Goal: Task Accomplishment & Management: Use online tool/utility

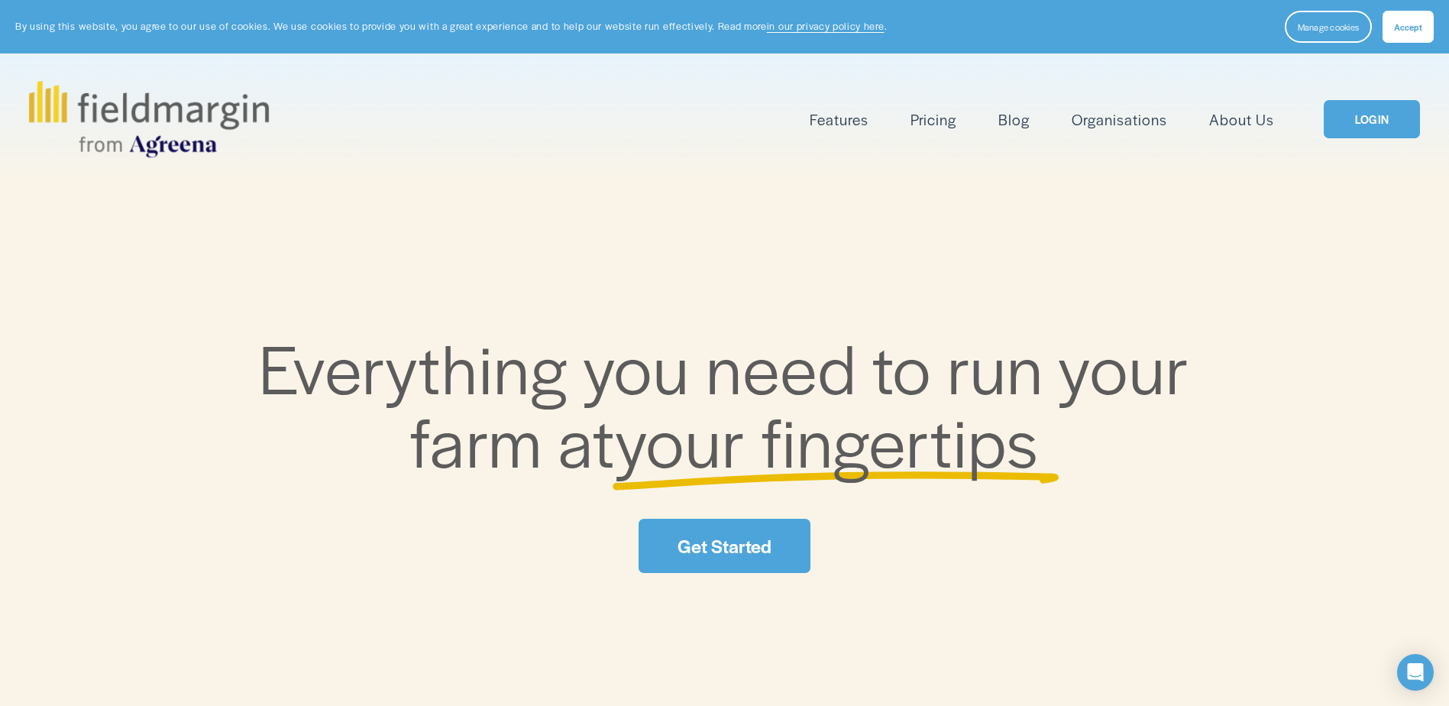
click at [1383, 132] on link "LOGIN" at bounding box center [1372, 119] width 96 height 39
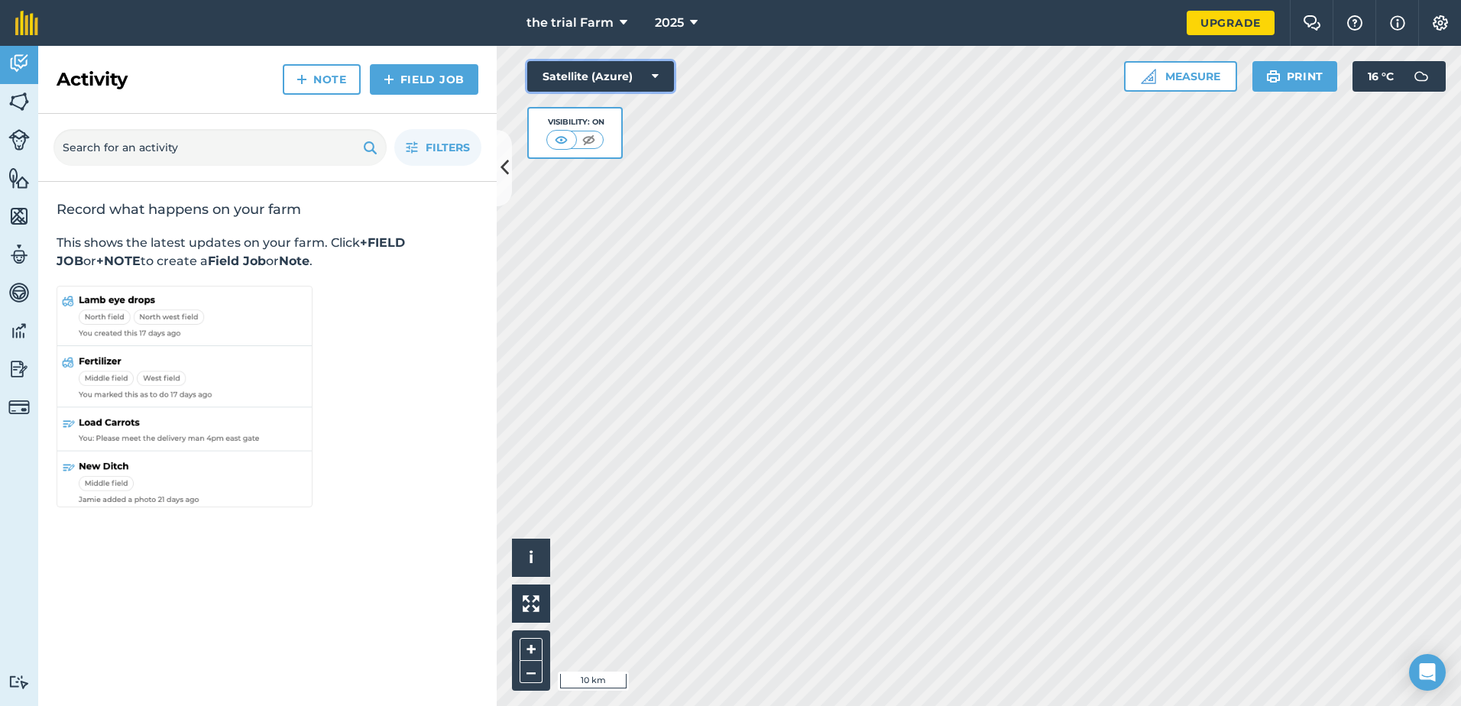
click at [567, 61] on button "Satellite (Azure)" at bounding box center [600, 76] width 147 height 31
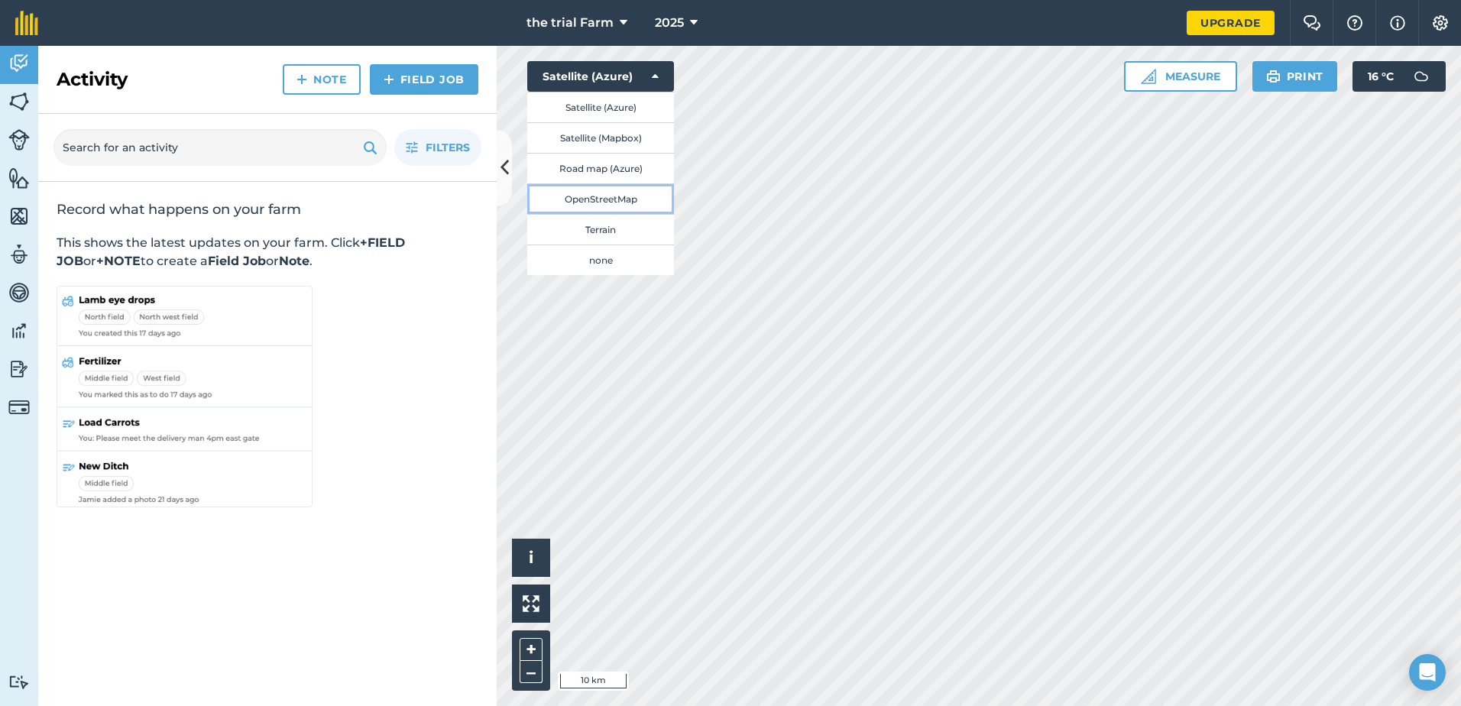
click at [633, 194] on button "OpenStreetMap" at bounding box center [600, 198] width 147 height 31
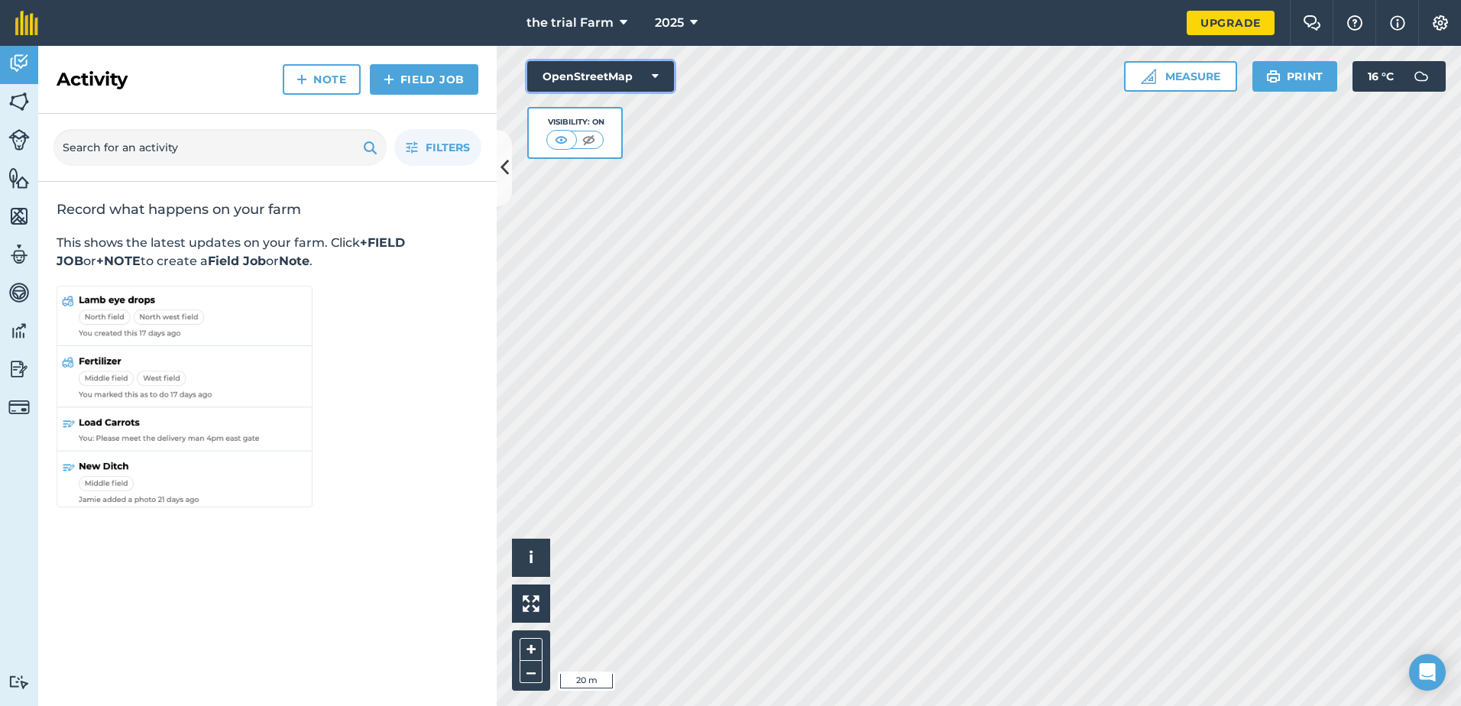
click at [644, 70] on button "OpenStreetMap" at bounding box center [600, 76] width 147 height 31
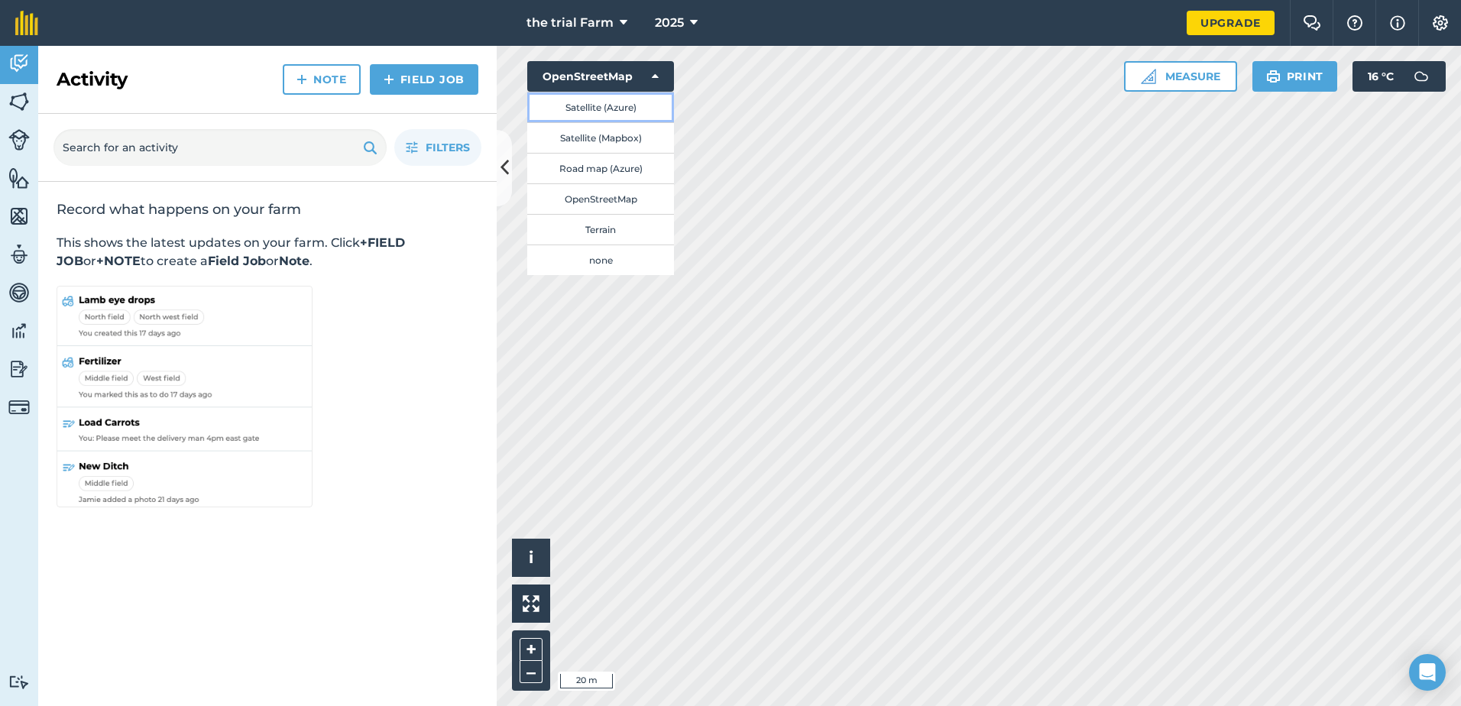
click at [624, 108] on button "Satellite (Azure)" at bounding box center [600, 107] width 147 height 31
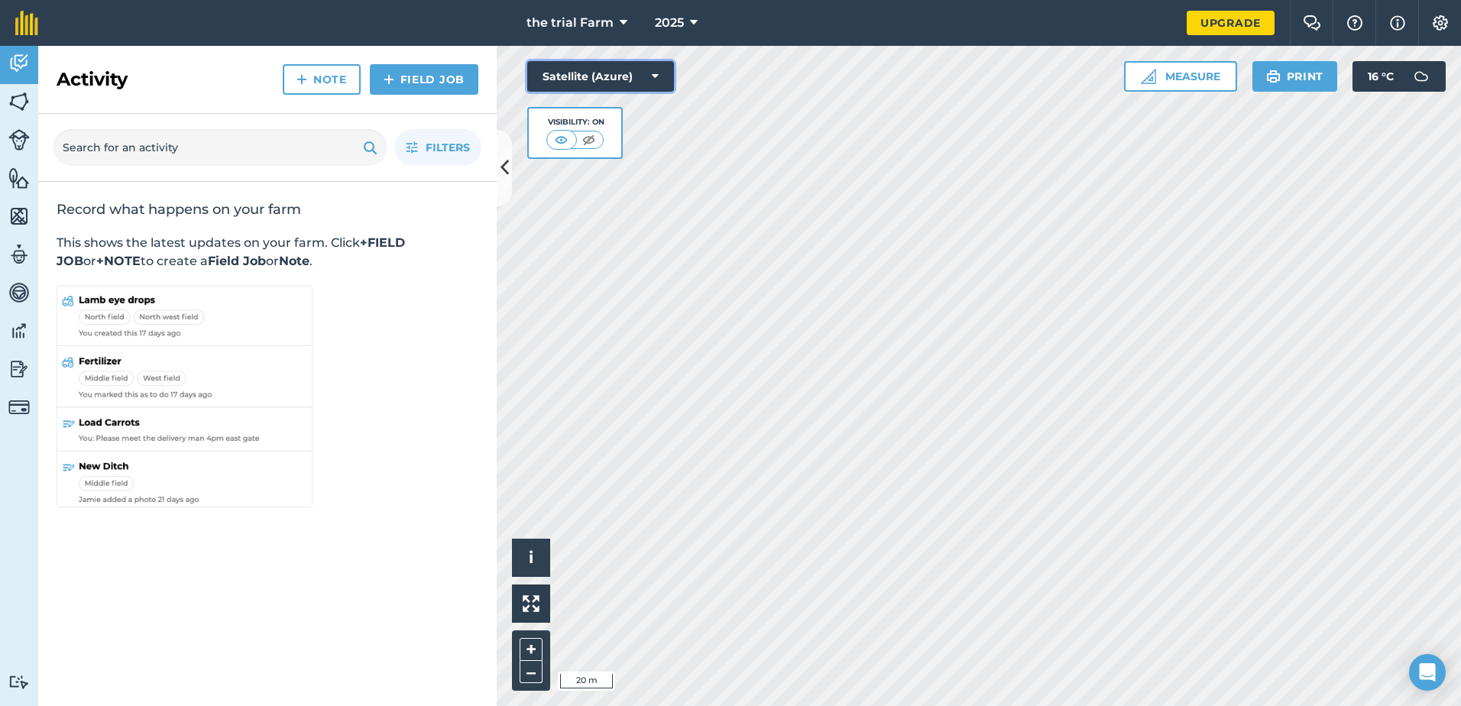
click at [650, 73] on button "Satellite (Azure)" at bounding box center [600, 76] width 147 height 31
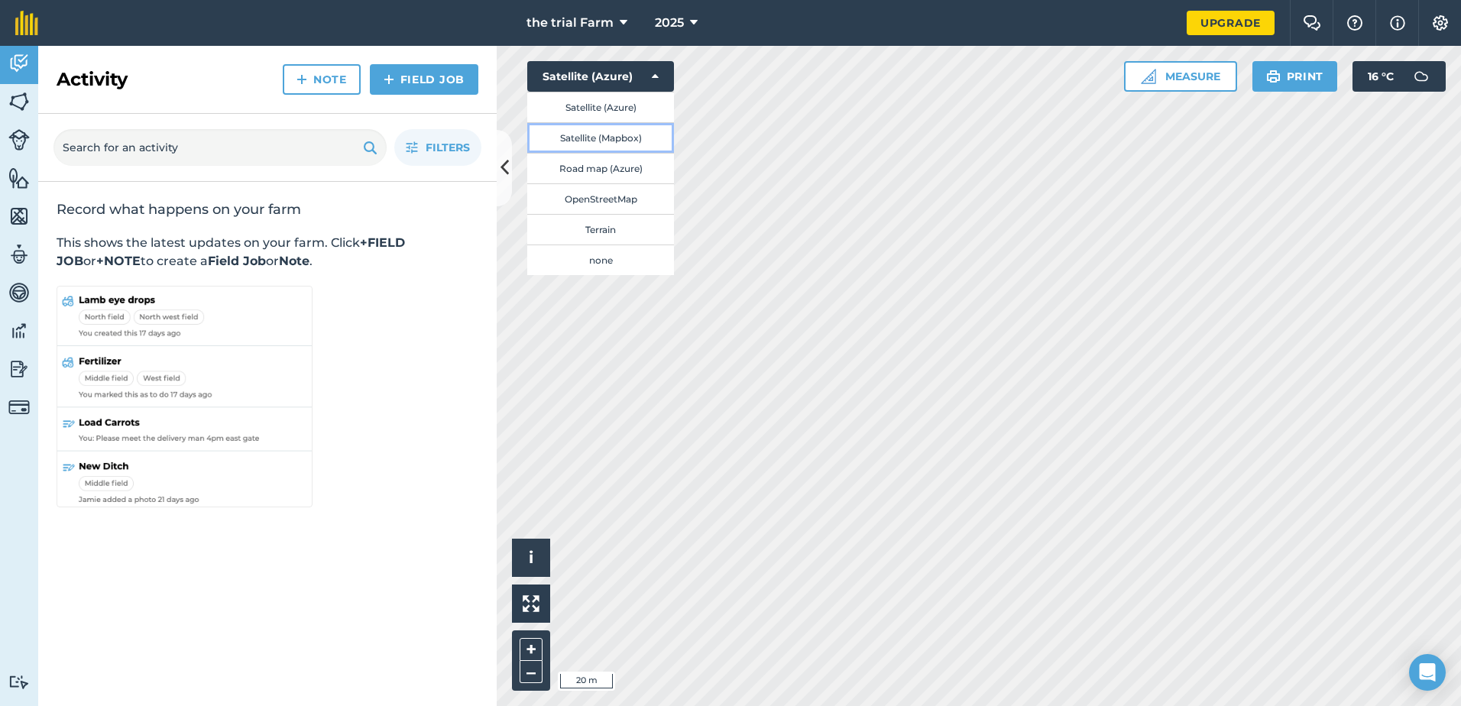
click at [642, 140] on button "Satellite (Mapbox)" at bounding box center [600, 137] width 147 height 31
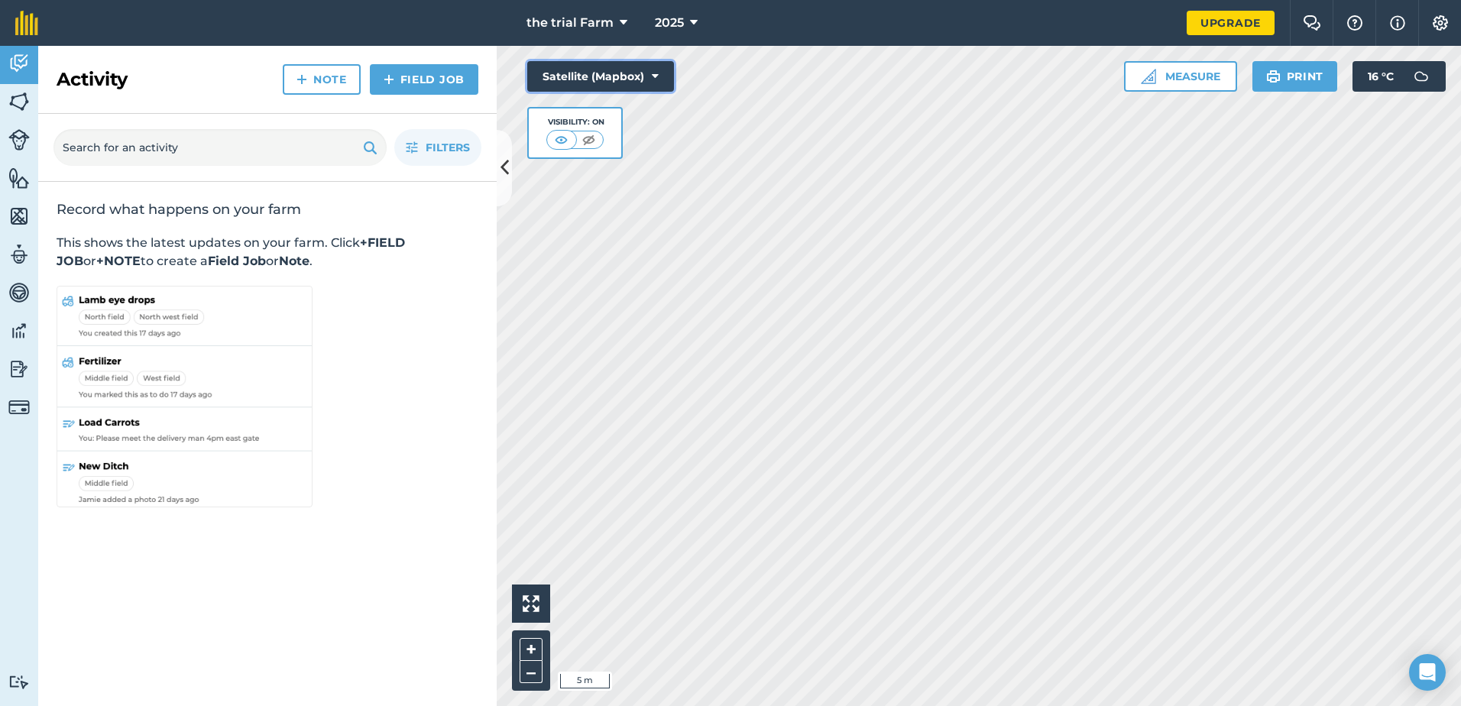
click at [656, 79] on icon at bounding box center [655, 76] width 7 height 15
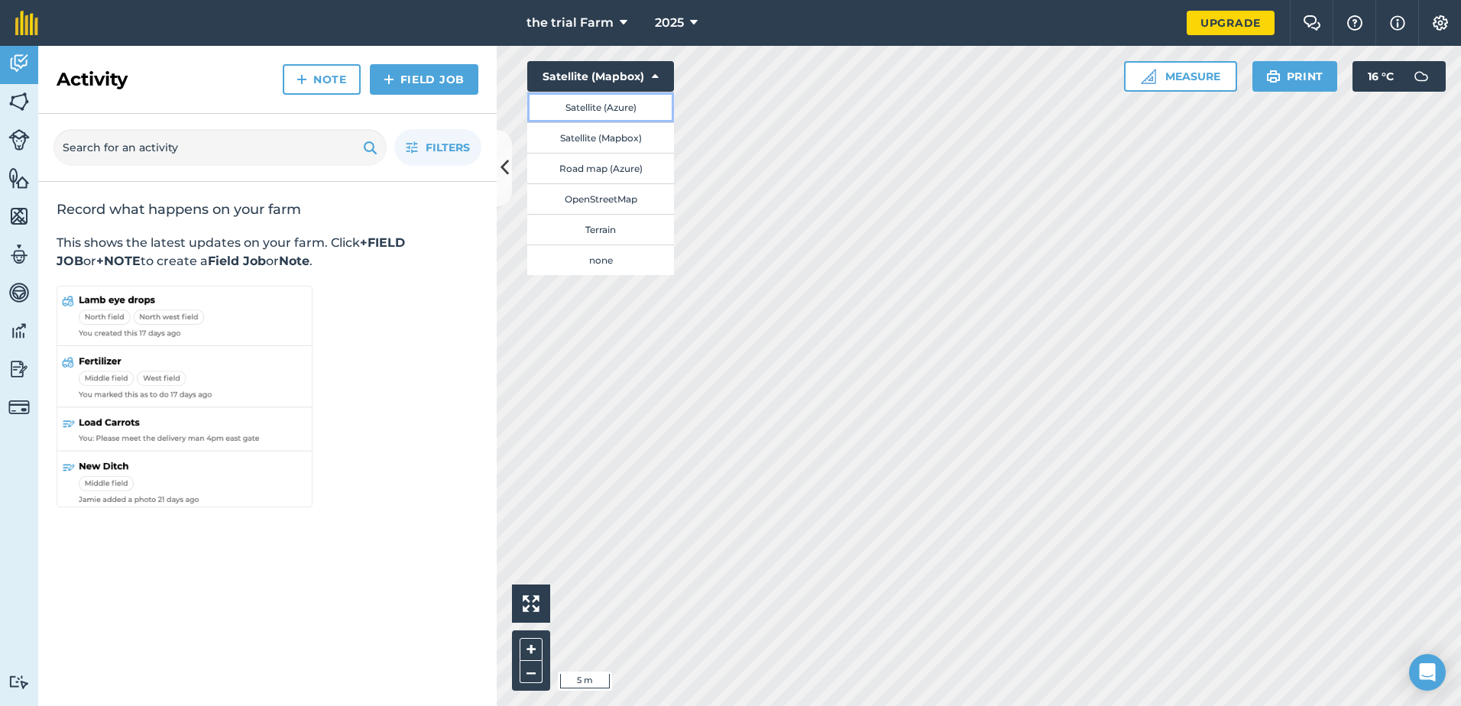
click at [649, 106] on button "Satellite (Azure)" at bounding box center [600, 107] width 147 height 31
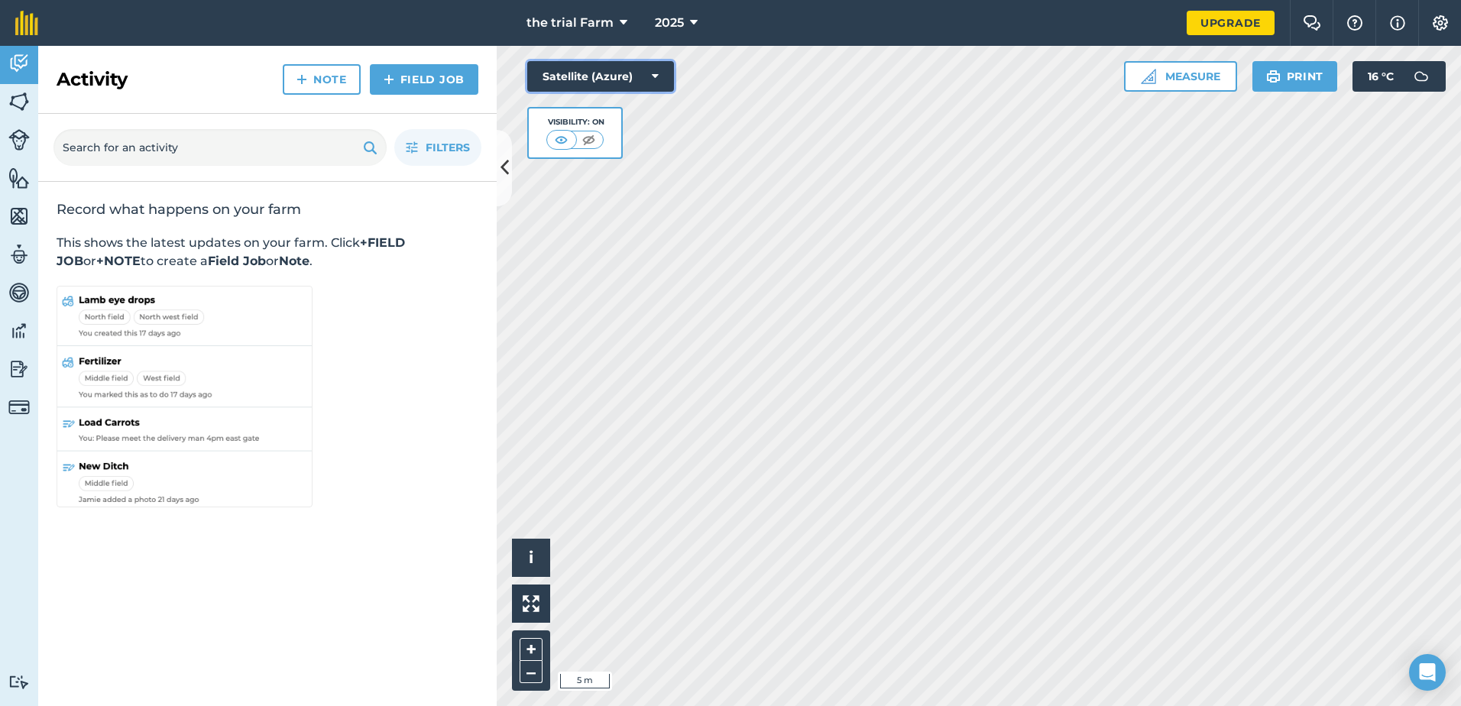
click at [651, 68] on button "Satellite (Azure)" at bounding box center [600, 76] width 147 height 31
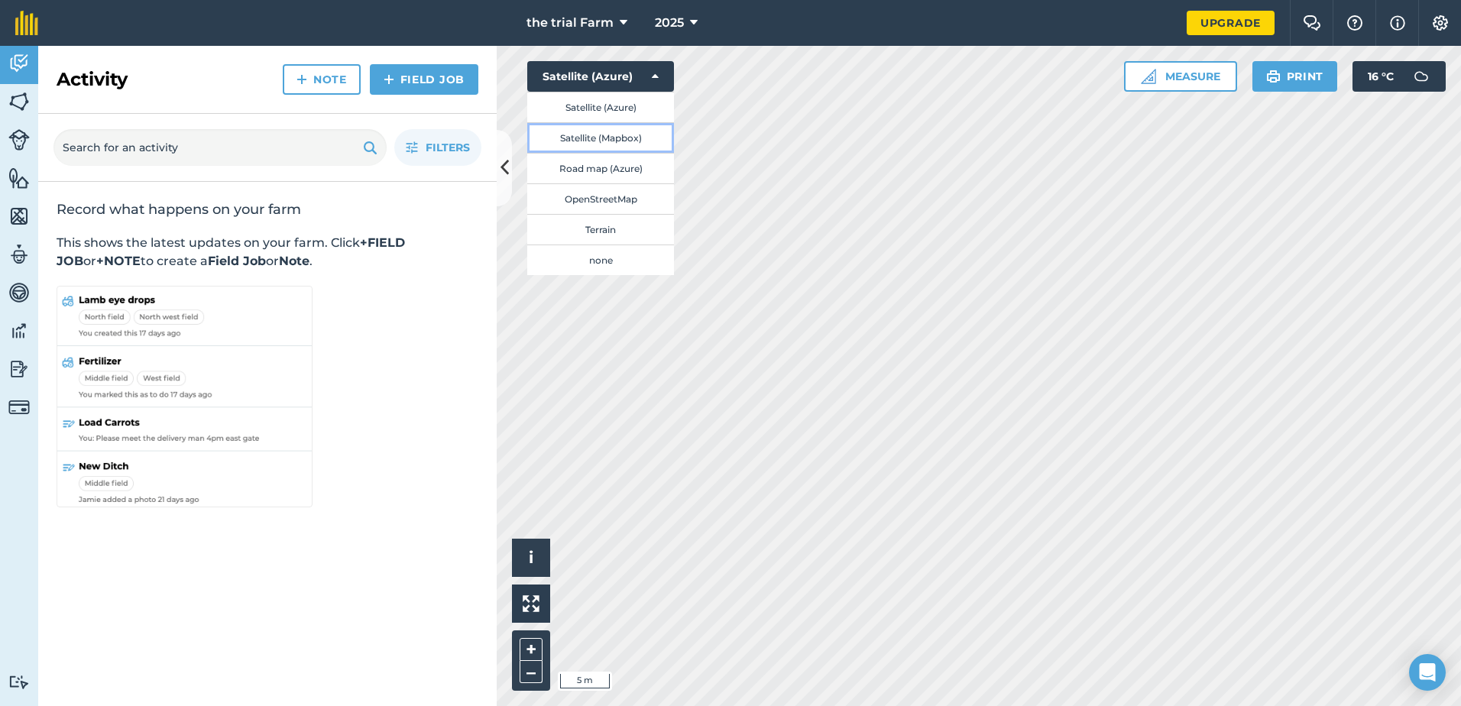
click at [646, 131] on button "Satellite (Mapbox)" at bounding box center [600, 137] width 147 height 31
